Goal: Task Accomplishment & Management: Manage account settings

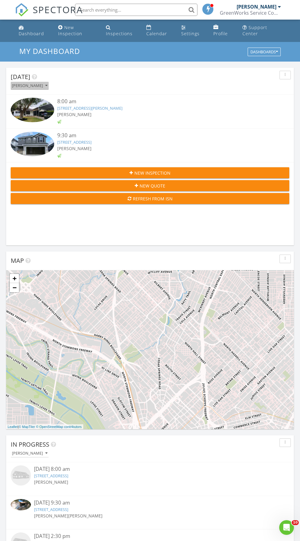
click at [44, 86] on div "[PERSON_NAME]" at bounding box center [30, 86] width 36 height 4
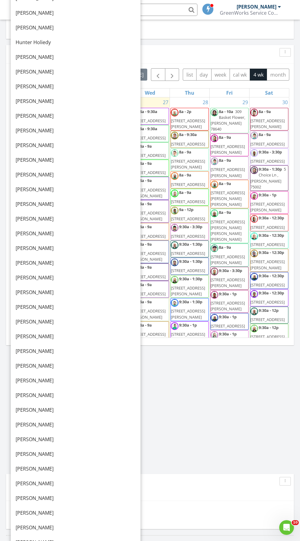
scroll to position [574, 0]
click at [29, 133] on div "[PERSON_NAME]" at bounding box center [76, 130] width 120 height 7
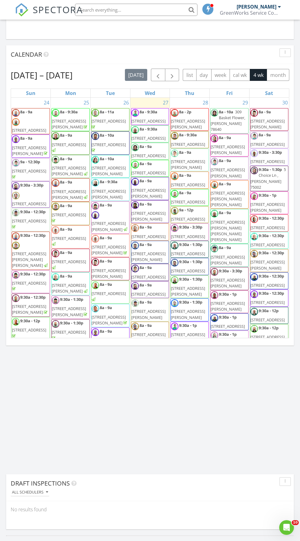
scroll to position [0, 0]
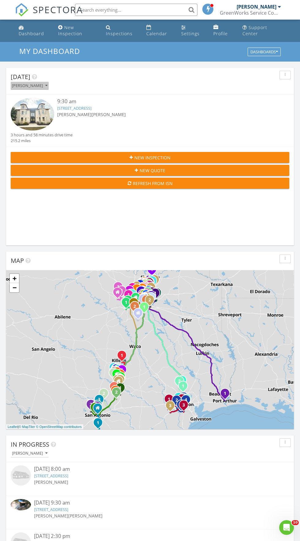
click at [37, 84] on div "[PERSON_NAME]" at bounding box center [30, 86] width 36 height 4
